Goal: Task Accomplishment & Management: Manage account settings

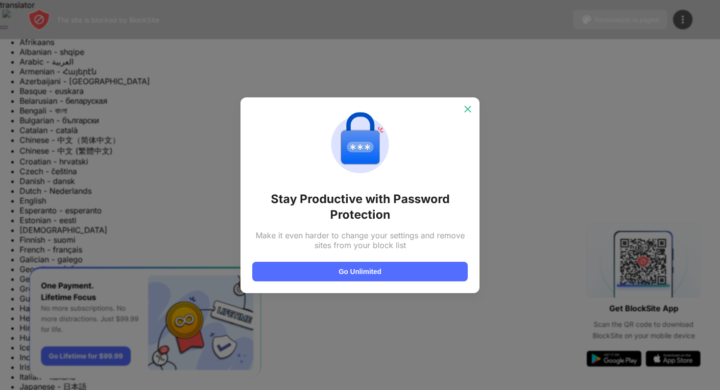
click at [467, 116] on div at bounding box center [468, 109] width 16 height 16
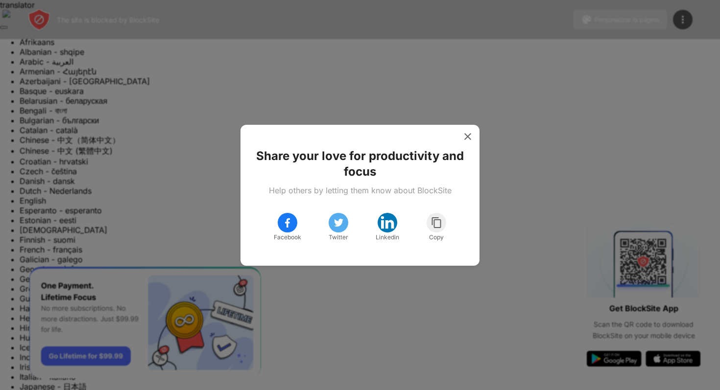
click at [473, 136] on div at bounding box center [468, 137] width 16 height 16
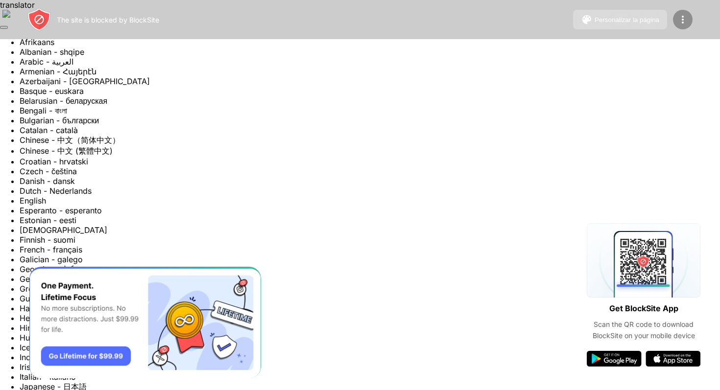
click at [680, 18] on img at bounding box center [683, 20] width 12 height 12
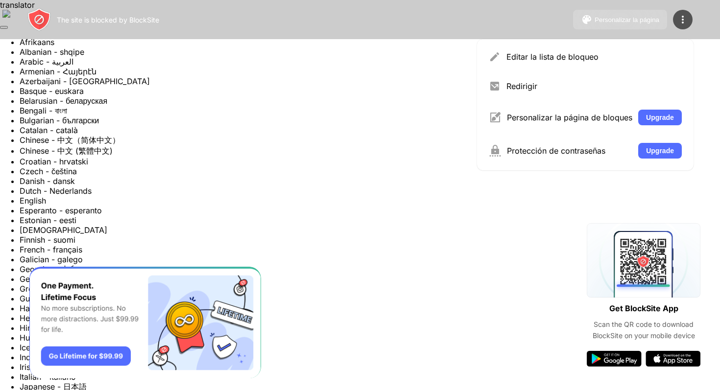
click at [626, 19] on div "Personalizar la página" at bounding box center [626, 19] width 65 height 7
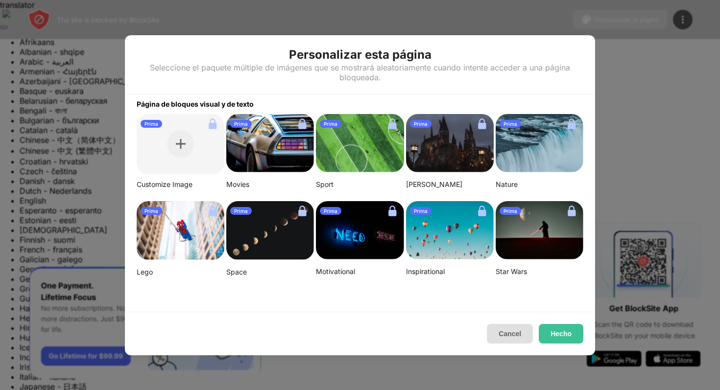
click at [495, 335] on button "Cancel" at bounding box center [510, 334] width 46 height 20
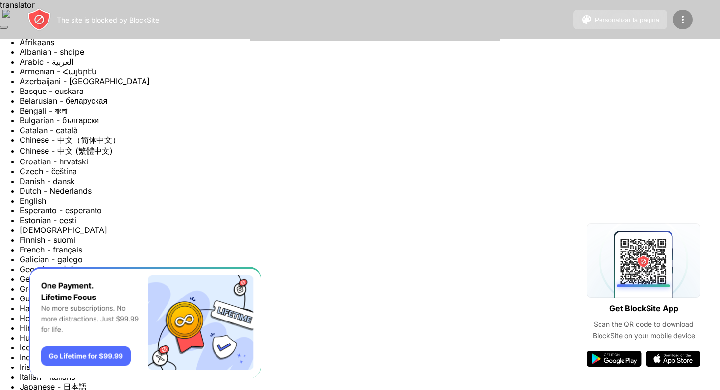
click at [684, 16] on img at bounding box center [683, 20] width 12 height 12
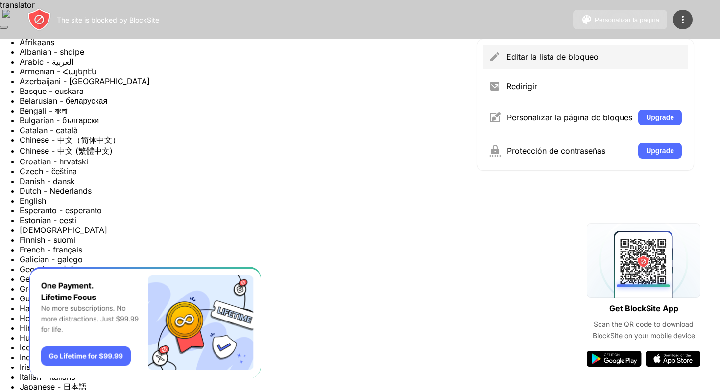
click at [600, 55] on div "Editar la lista de bloqueo" at bounding box center [593, 57] width 175 height 10
